Goal: Check status: Check status

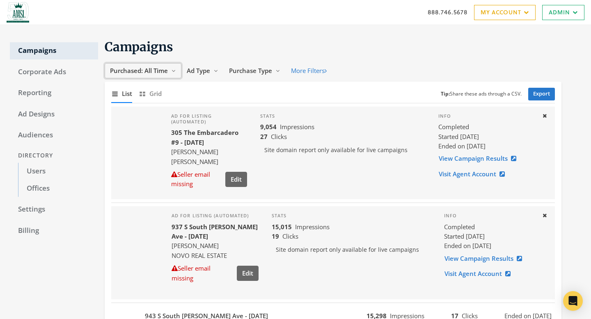
click at [160, 66] on span "Purchased: All Time" at bounding box center [139, 70] width 58 height 8
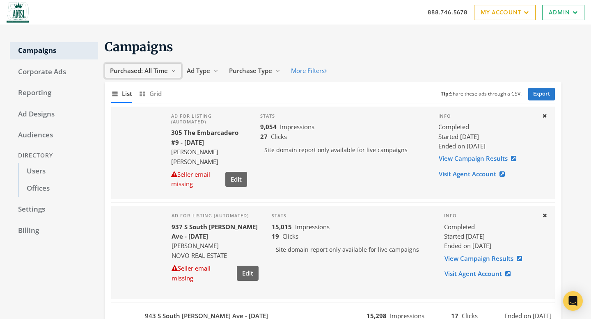
click at [171, 71] on icon "Reveal list of Purchased: All Time" at bounding box center [173, 71] width 5 height 5
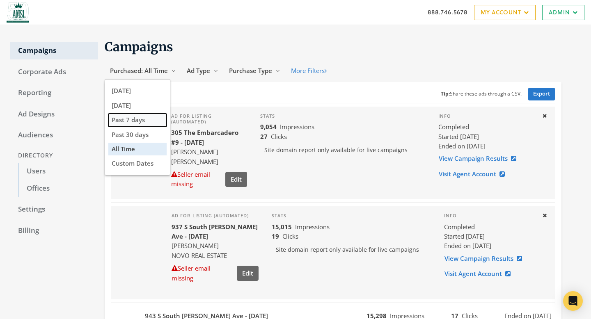
click at [148, 116] on button "Past 7 days" at bounding box center [137, 120] width 58 height 13
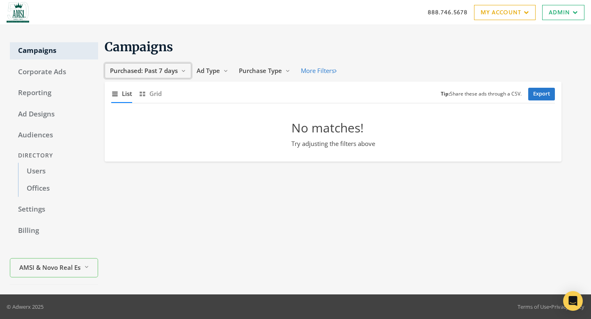
click at [163, 72] on span "Purchased: Past 7 days" at bounding box center [144, 70] width 68 height 8
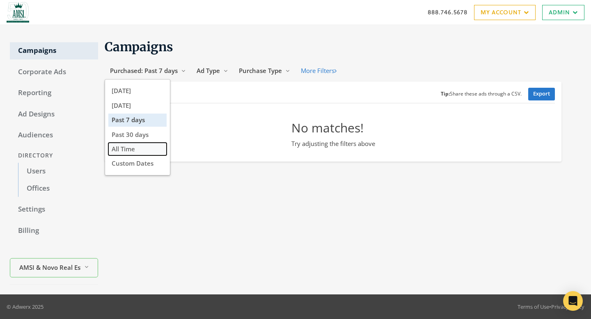
click at [136, 148] on button "All Time" at bounding box center [137, 149] width 58 height 13
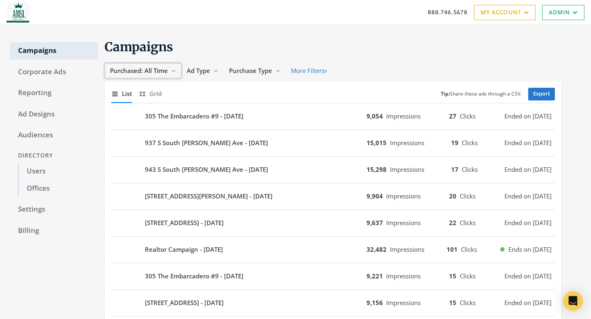
click at [150, 67] on span "Purchased: All Time" at bounding box center [139, 70] width 58 height 8
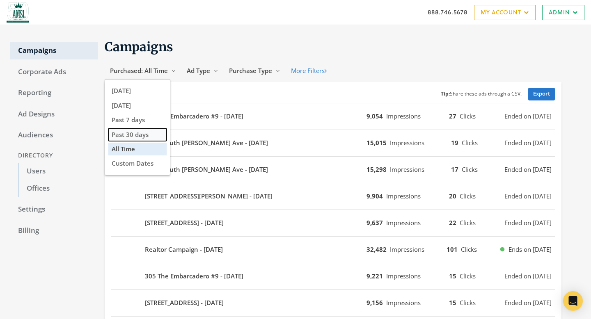
click at [137, 130] on span "Past 30 days" at bounding box center [130, 134] width 37 height 8
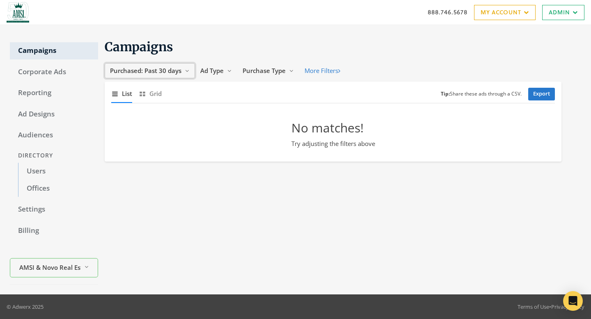
click at [148, 71] on span "Purchased: Past 30 days" at bounding box center [145, 70] width 71 height 8
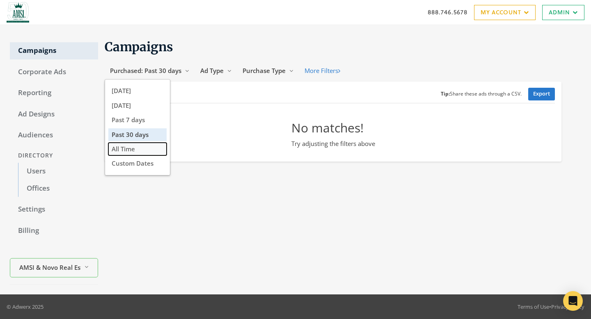
click at [133, 150] on span "All Time" at bounding box center [123, 149] width 23 height 8
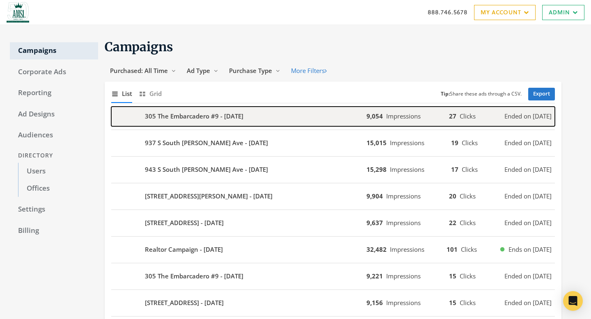
click at [282, 124] on div "305 The Embarcadero #9 - [DATE]" at bounding box center [238, 117] width 255 height 20
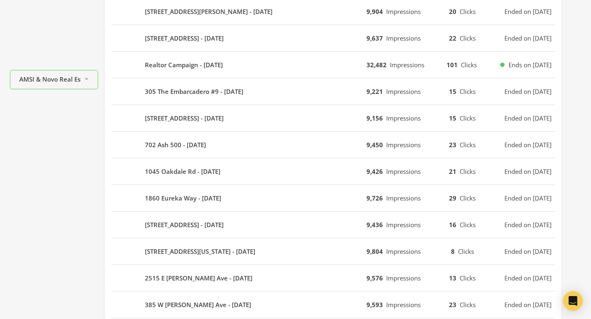
scroll to position [269, 0]
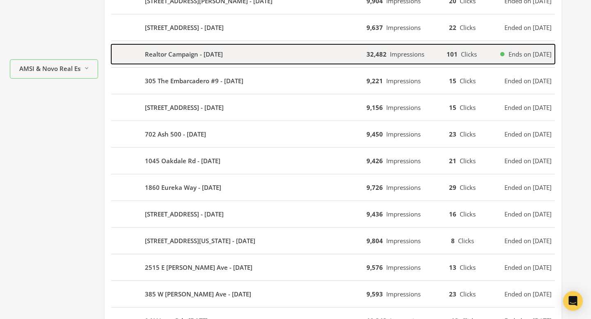
click at [311, 58] on div "Realtor Campaign - [DATE]" at bounding box center [238, 54] width 255 height 20
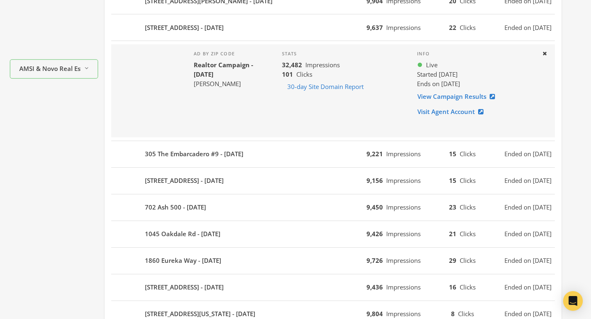
scroll to position [0, 0]
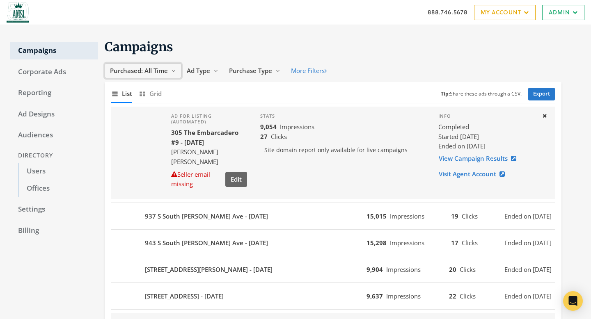
click at [157, 71] on span "Purchased: All Time" at bounding box center [139, 70] width 58 height 8
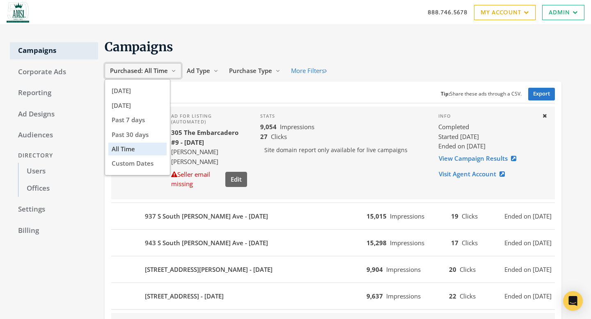
click at [157, 71] on span "Purchased: All Time" at bounding box center [139, 70] width 58 height 8
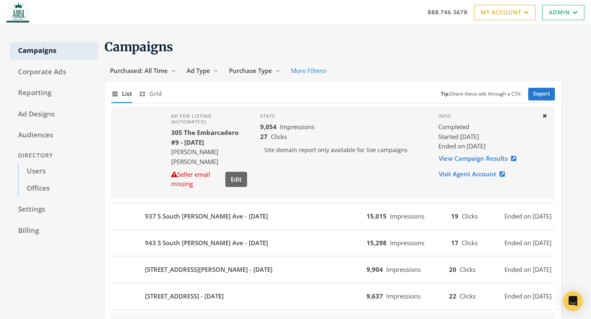
click at [294, 205] on div "937 S South [PERSON_NAME] Ave - [DATE] 15,015 Impressions 19 Clicks Ended on [D…" at bounding box center [332, 216] width 443 height 27
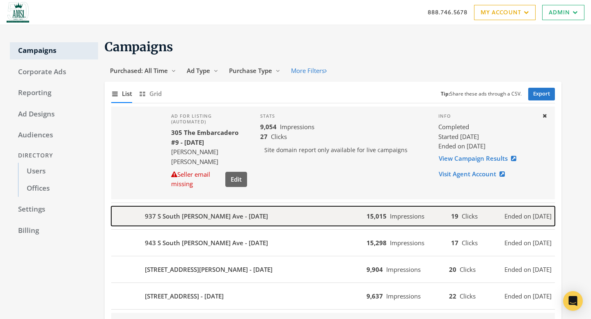
click at [297, 215] on div "937 S South [PERSON_NAME] Ave - [DATE]" at bounding box center [238, 216] width 255 height 20
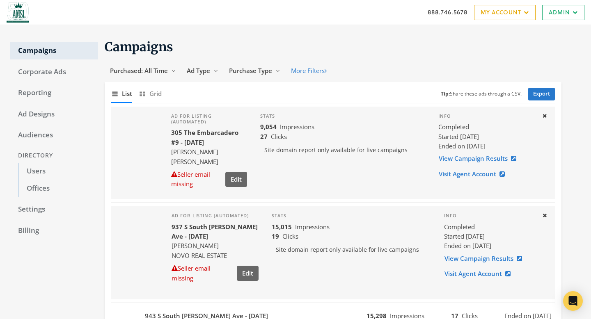
scroll to position [119, 0]
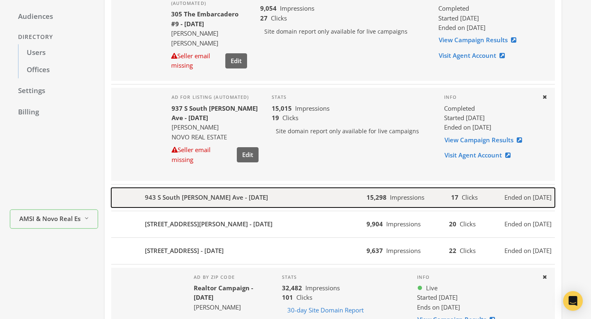
click at [299, 204] on div "943 S South [PERSON_NAME] Ave - [DATE]" at bounding box center [238, 198] width 255 height 20
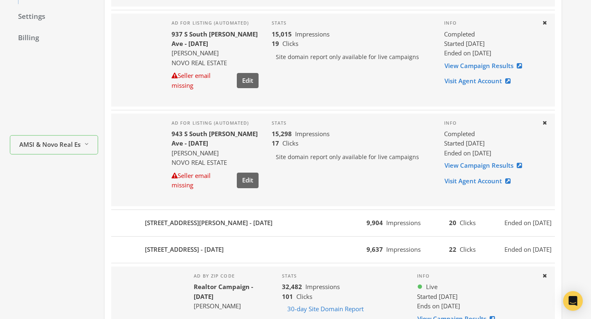
scroll to position [207, 0]
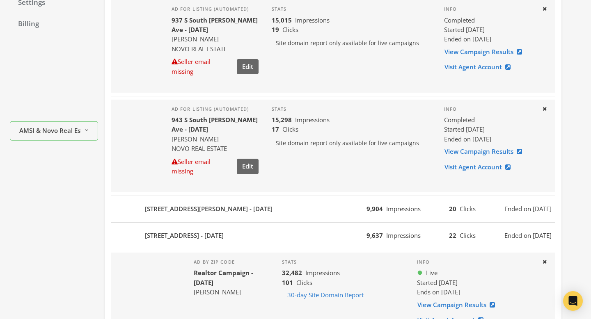
click at [301, 192] on div "Ad for listing (automated) 943 S South [PERSON_NAME] Ave - [DATE] [PERSON_NAME]…" at bounding box center [332, 146] width 443 height 100
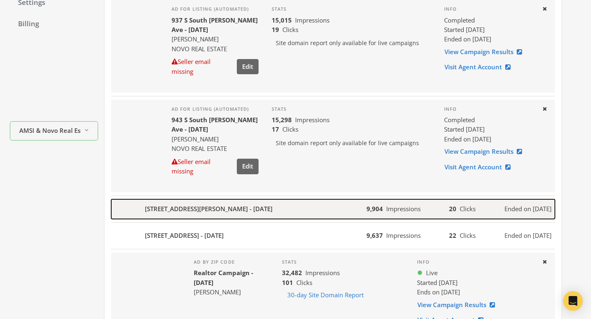
click at [305, 205] on div "[STREET_ADDRESS][PERSON_NAME] - [DATE]" at bounding box center [238, 209] width 255 height 20
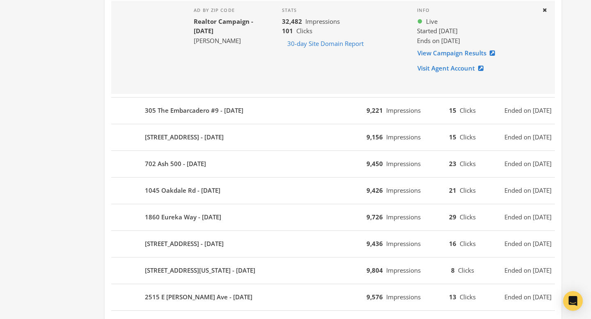
scroll to position [0, 0]
